Goal: Information Seeking & Learning: Learn about a topic

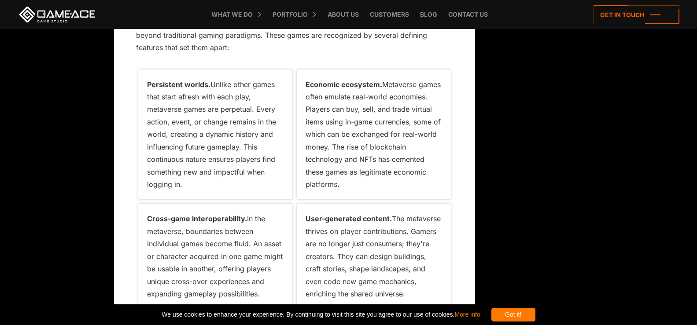
scroll to position [5, 0]
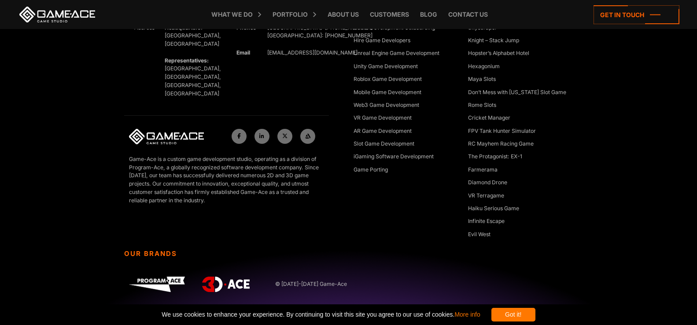
scroll to position [12723, 0]
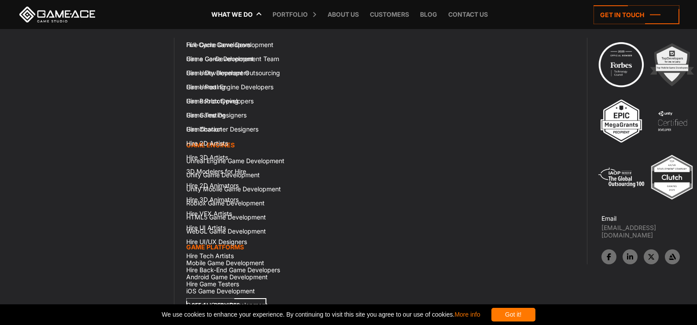
click at [194, 298] on icon at bounding box center [226, 305] width 80 height 14
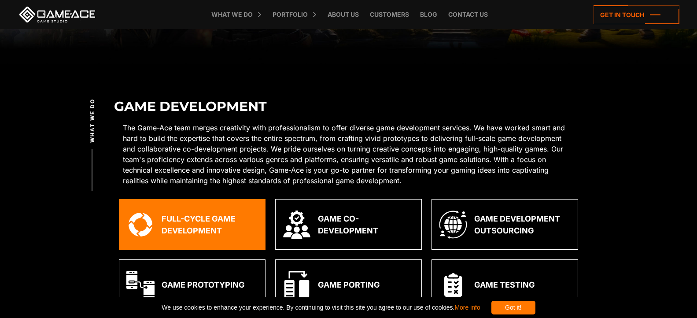
scroll to position [192, 0]
